Goal: Task Accomplishment & Management: Use online tool/utility

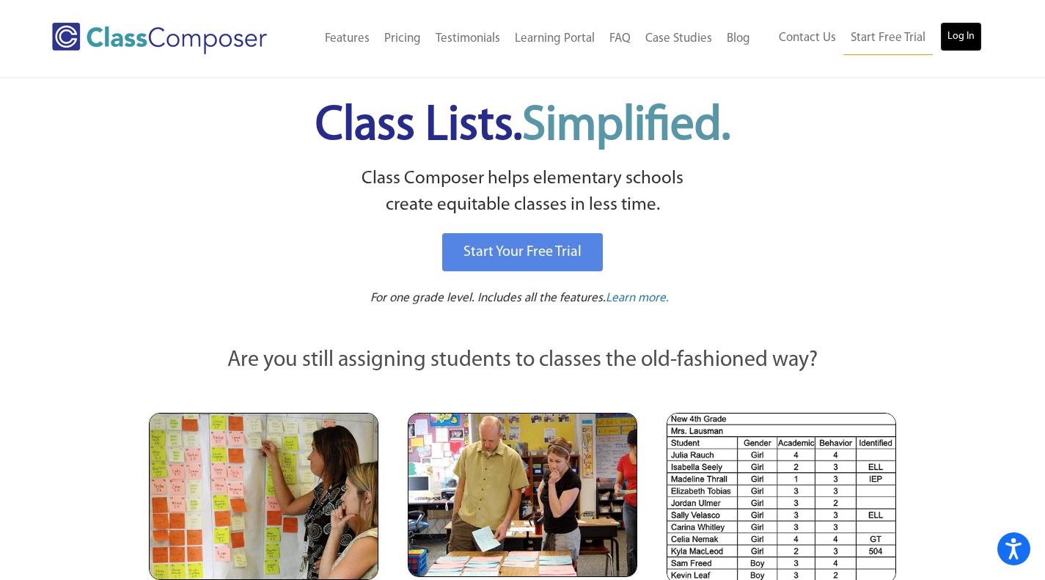
click at [971, 26] on link "Log In" at bounding box center [961, 36] width 42 height 29
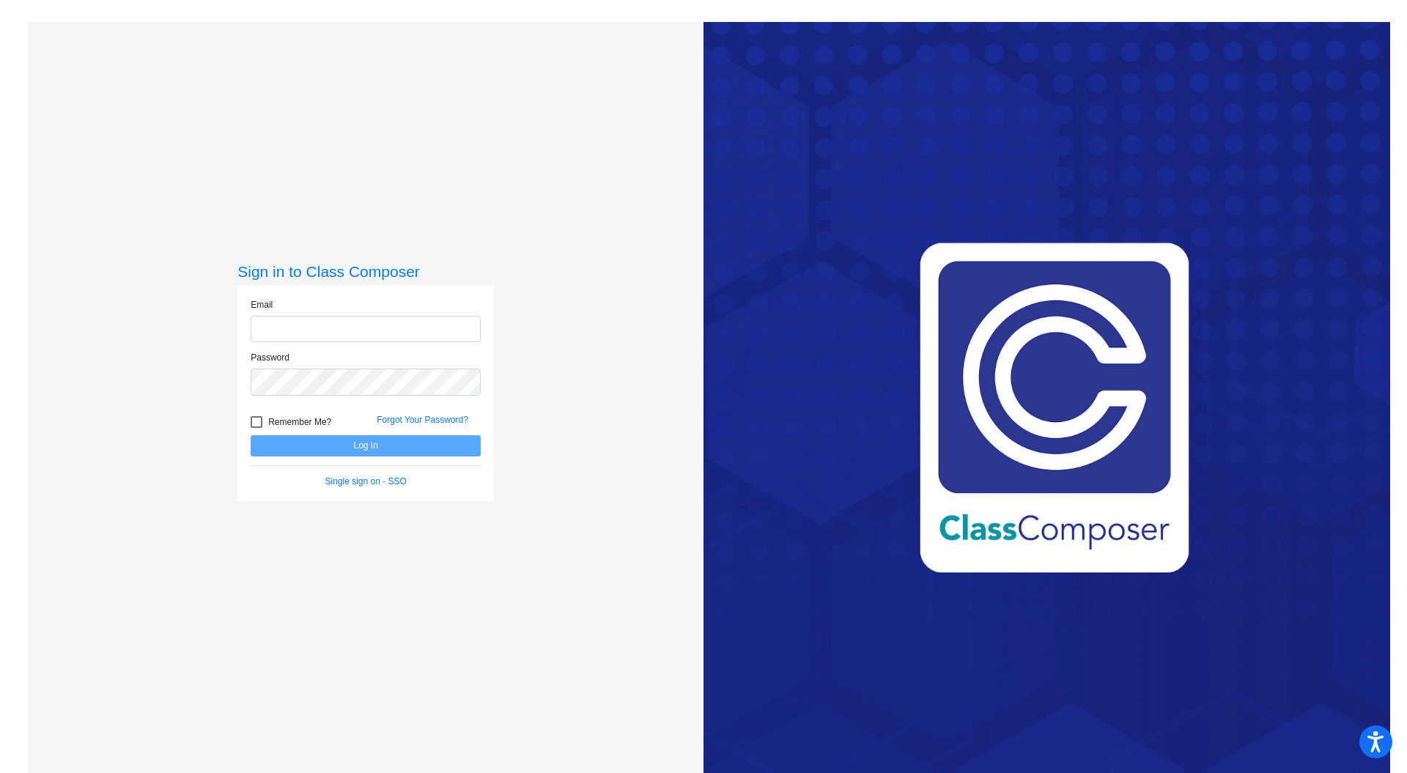
type input "[EMAIL_ADDRESS][DOMAIN_NAME]"
click at [344, 449] on button "Log In" at bounding box center [366, 445] width 230 height 21
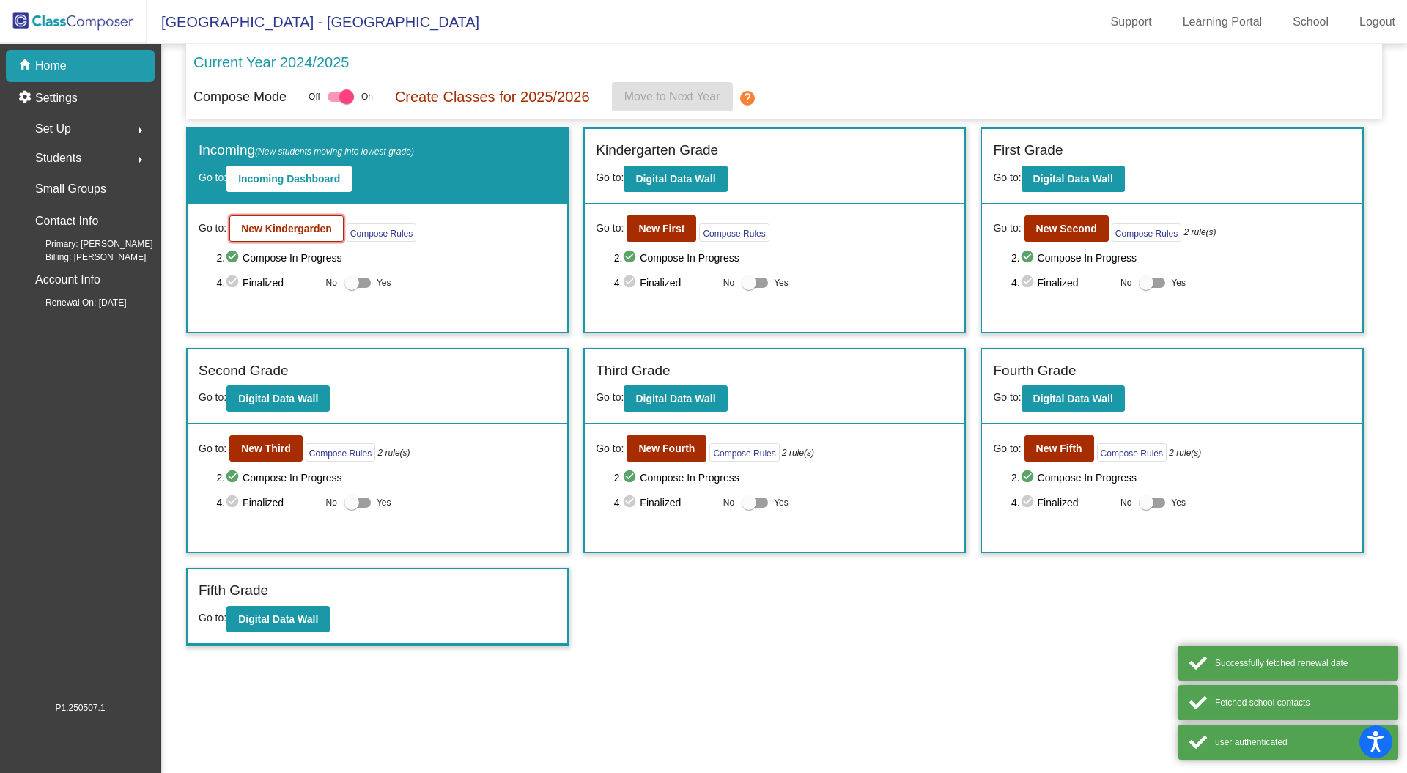
click at [304, 238] on button "New Kindergarden" at bounding box center [286, 229] width 114 height 26
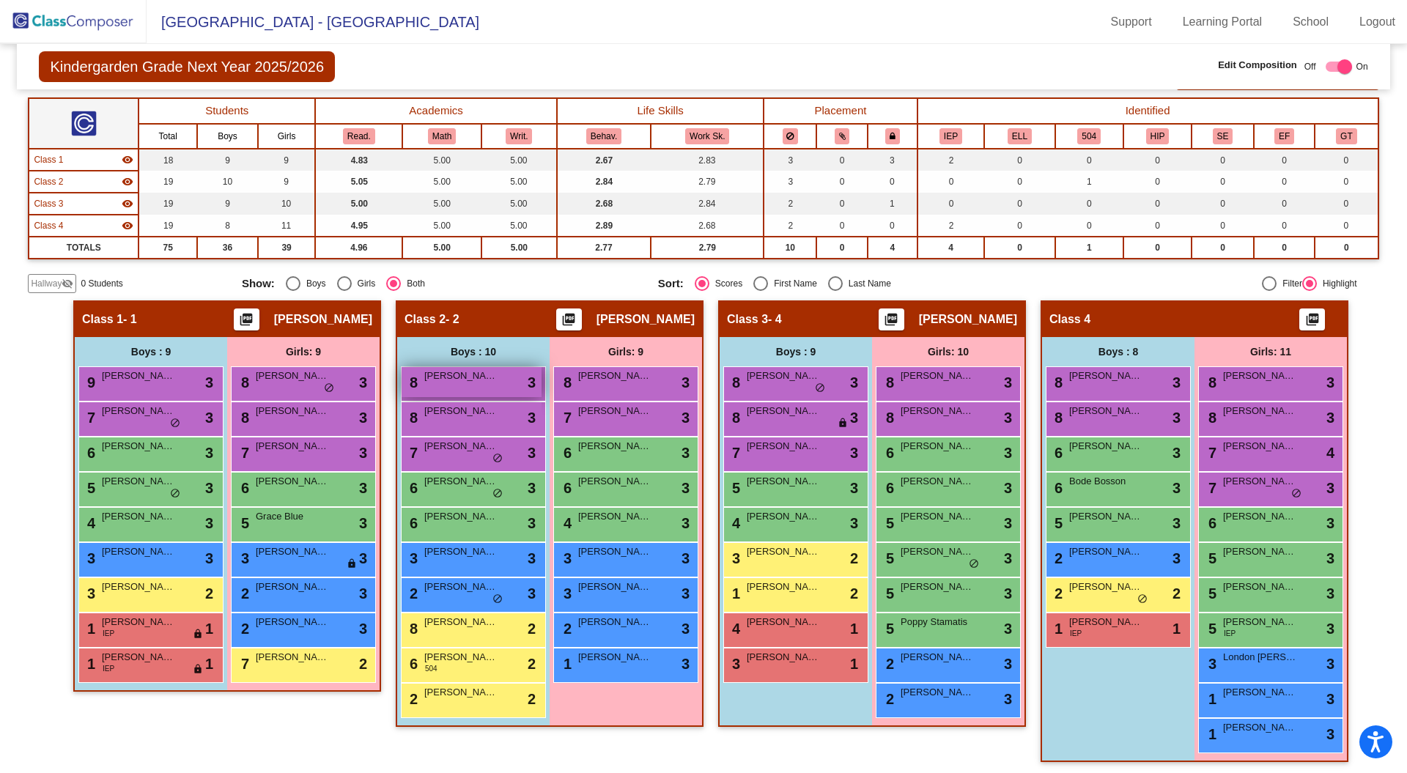
scroll to position [111, 0]
